Goal: Task Accomplishment & Management: Manage account settings

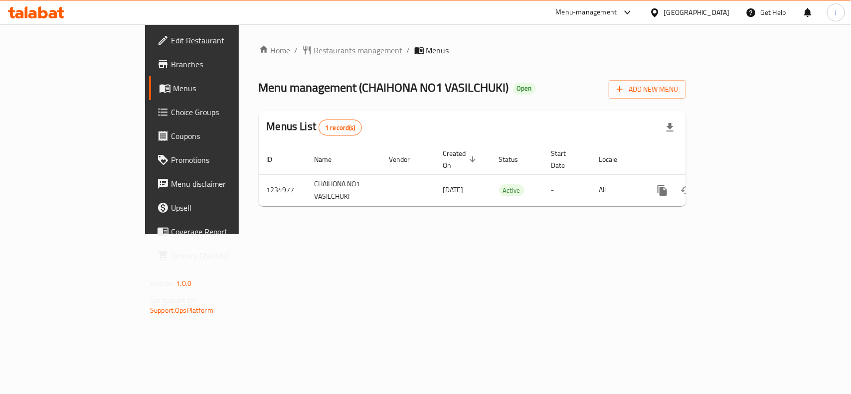
click at [314, 51] on span "Restaurants management" at bounding box center [358, 50] width 89 height 12
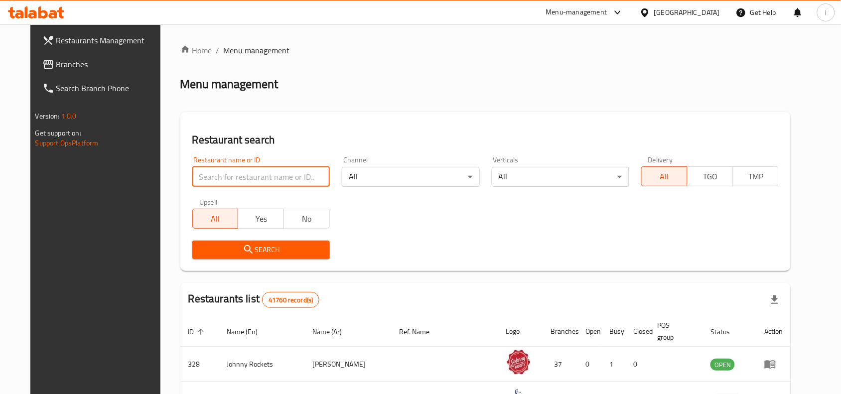
click at [247, 177] on input "search" at bounding box center [261, 177] width 138 height 20
paste input "678528"
type input "678528"
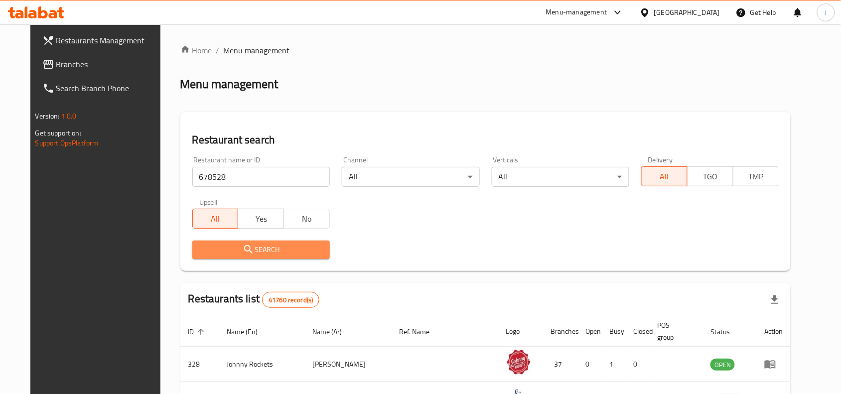
click at [265, 245] on span "Search" at bounding box center [261, 250] width 122 height 12
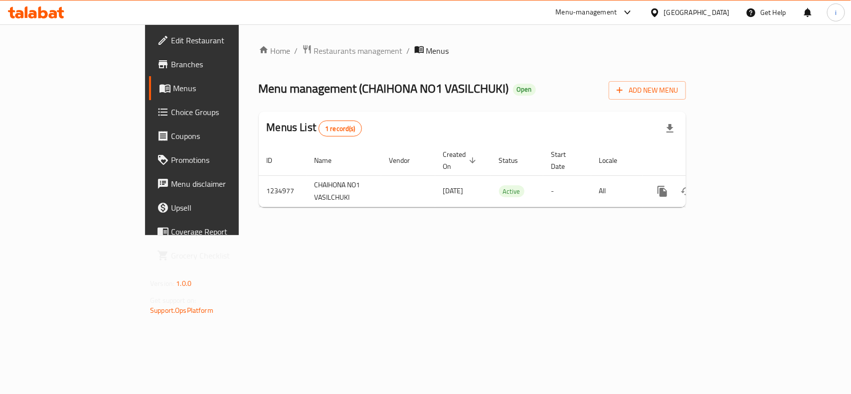
click at [171, 41] on span "Edit Restaurant" at bounding box center [225, 40] width 108 height 12
